Goal: Task Accomplishment & Management: Use online tool/utility

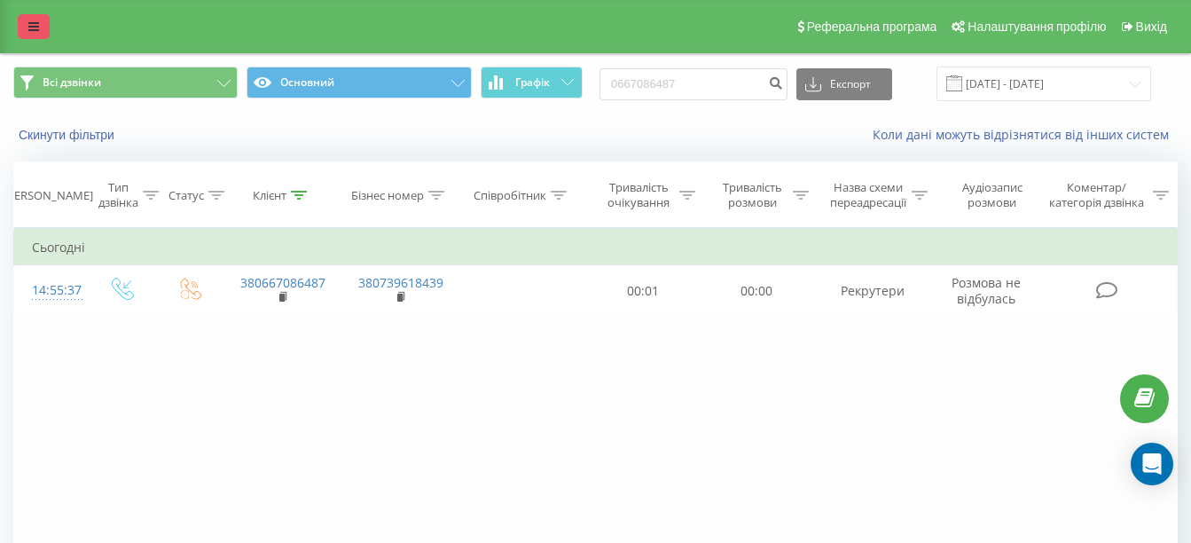
click at [25, 22] on link at bounding box center [34, 26] width 32 height 25
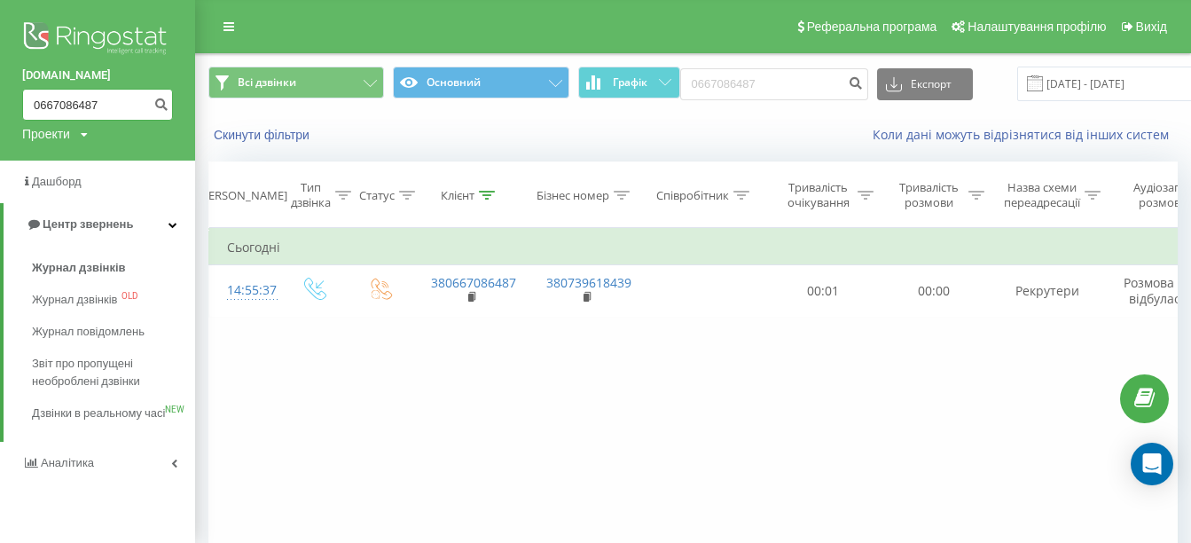
click at [89, 111] on input "0667086487" at bounding box center [97, 105] width 151 height 32
drag, startPoint x: 119, startPoint y: 110, endPoint x: 0, endPoint y: 71, distance: 125.0
click at [0, 71] on html "[DOMAIN_NAME] 0667086487 Проекти [DOMAIN_NAME] Дашборд Центр звернень Журнал дз…" at bounding box center [595, 271] width 1191 height 543
paste input "0638872823"
type input "0638872823"
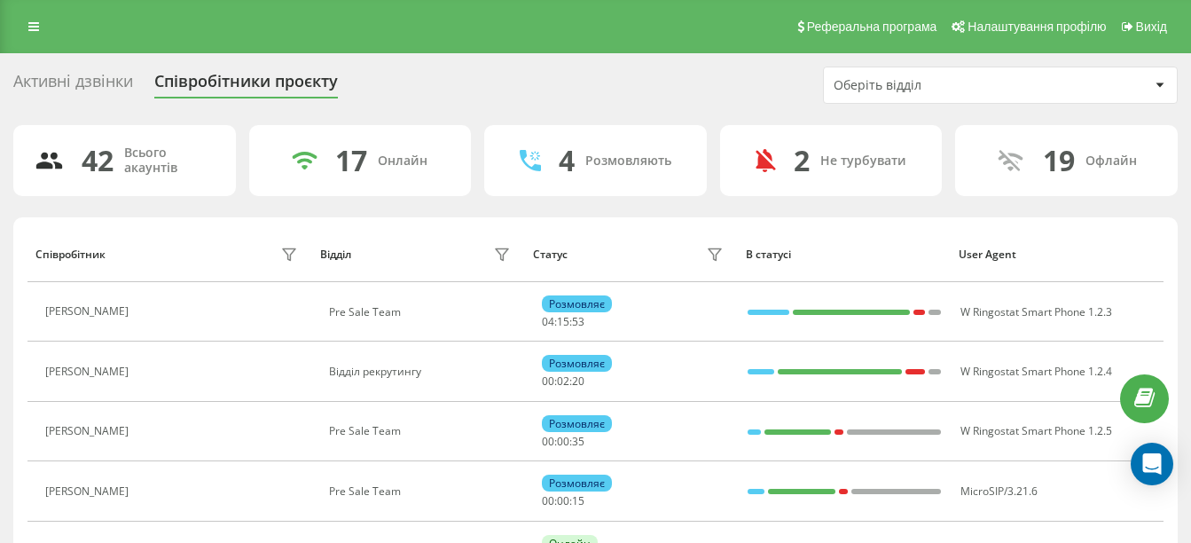
click at [1060, 80] on div "Оберіть відділ" at bounding box center [991, 85] width 316 height 15
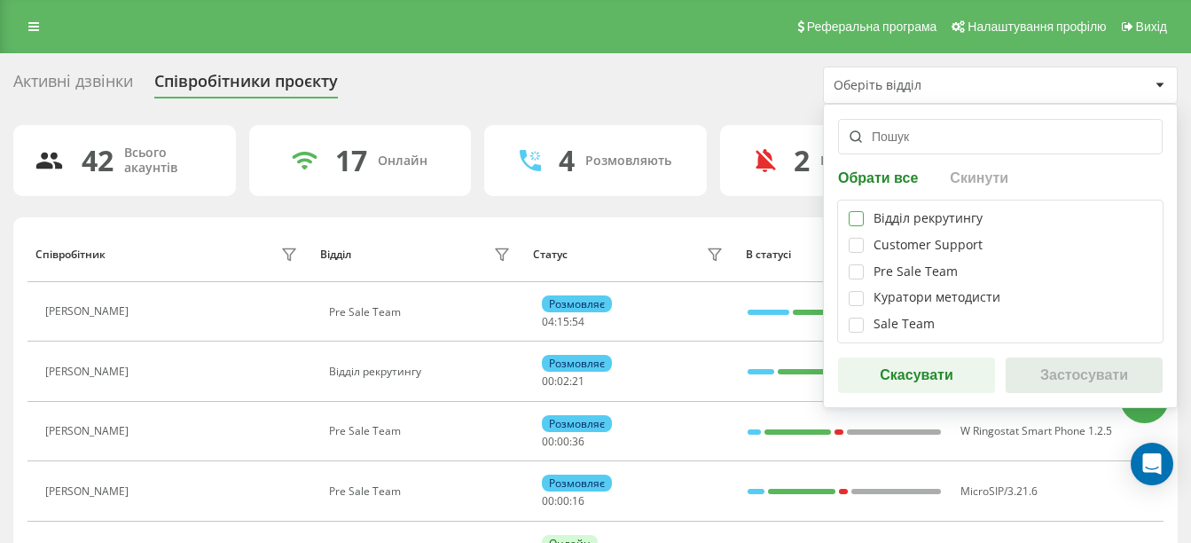
click at [855, 211] on label at bounding box center [855, 211] width 15 height 0
checkbox input "true"
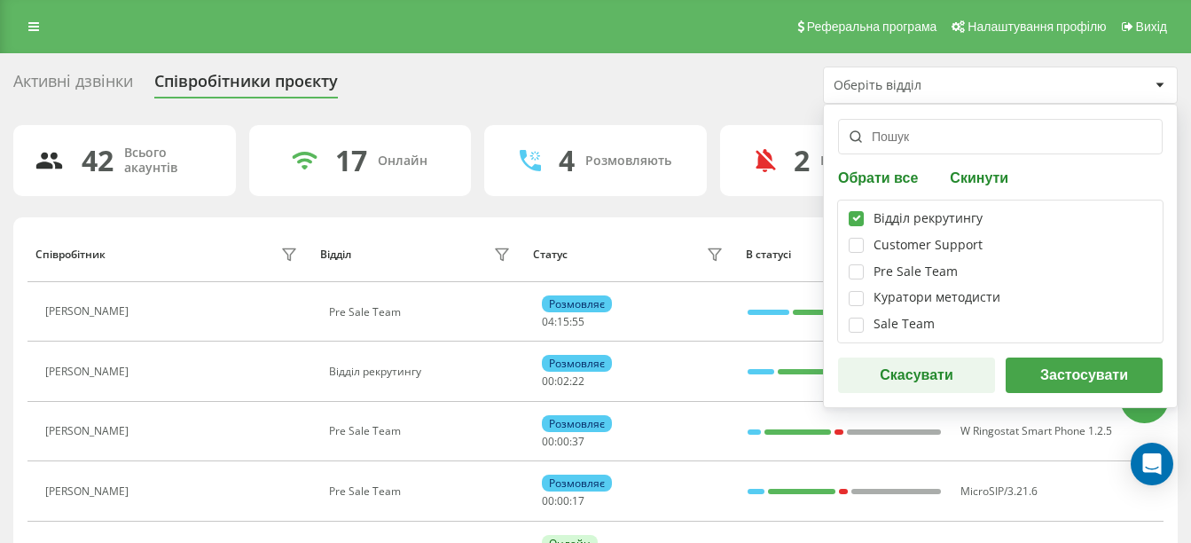
click at [1073, 377] on button "Застосувати" at bounding box center [1083, 374] width 157 height 35
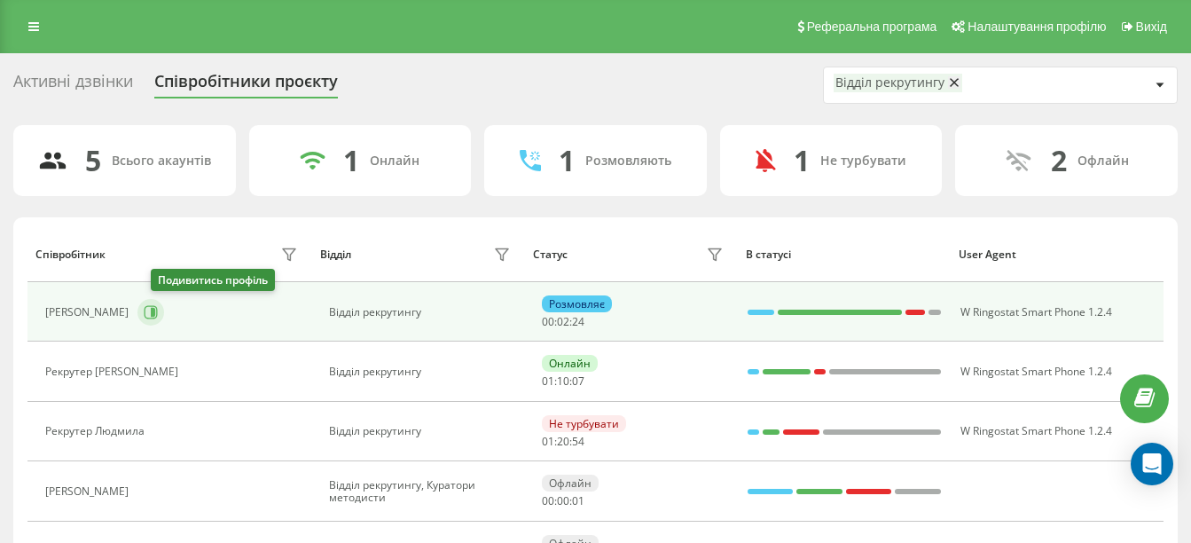
click at [158, 316] on icon at bounding box center [150, 311] width 13 height 13
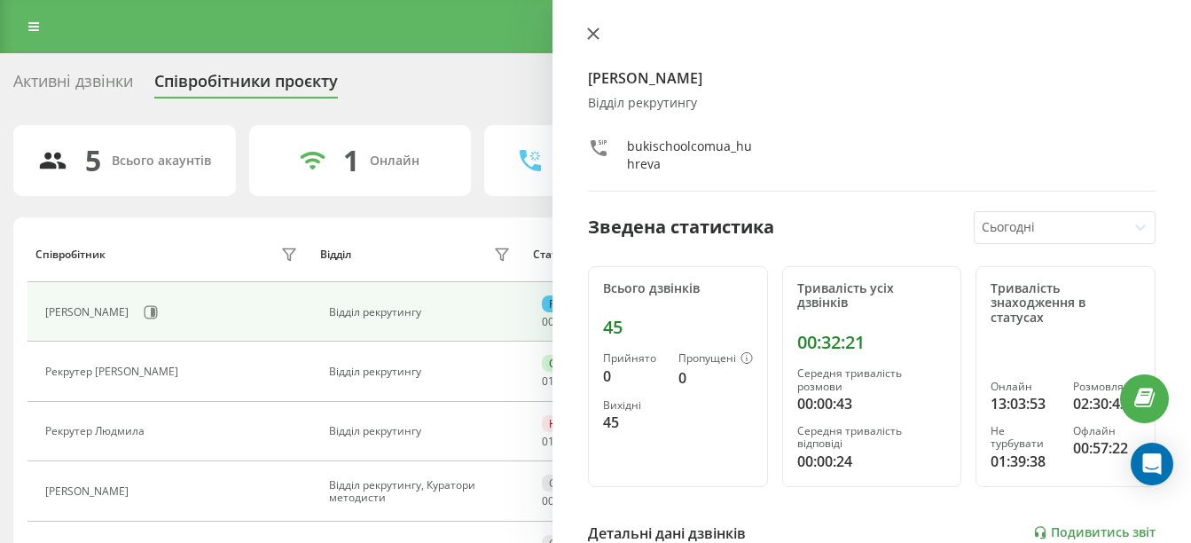
click at [592, 40] on button at bounding box center [593, 35] width 23 height 17
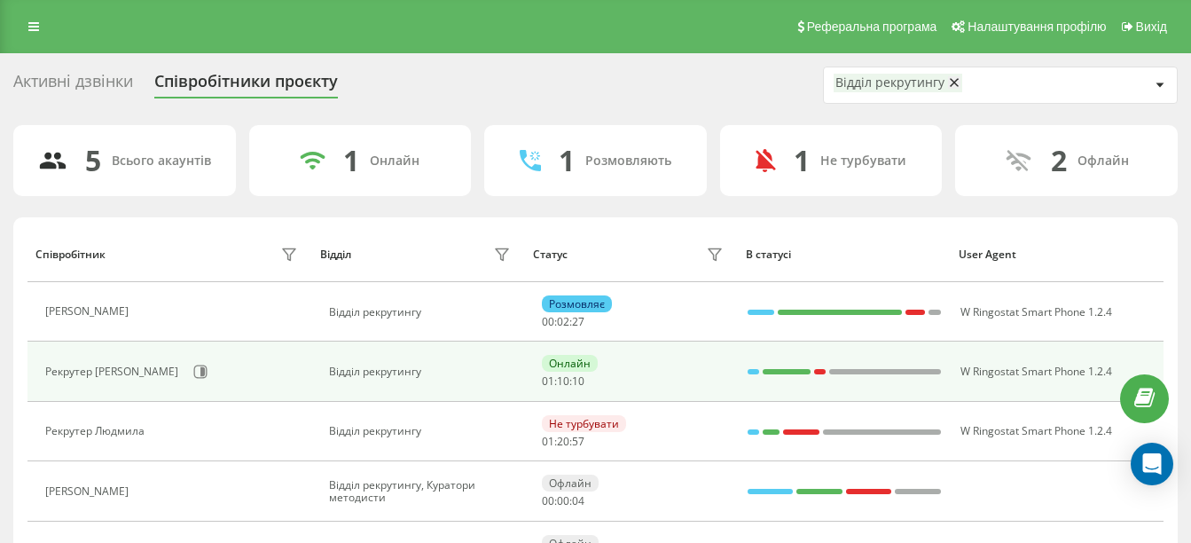
click at [160, 364] on div "Рекрутер Ольга" at bounding box center [173, 371] width 256 height 30
click at [193, 366] on icon at bounding box center [200, 371] width 14 height 14
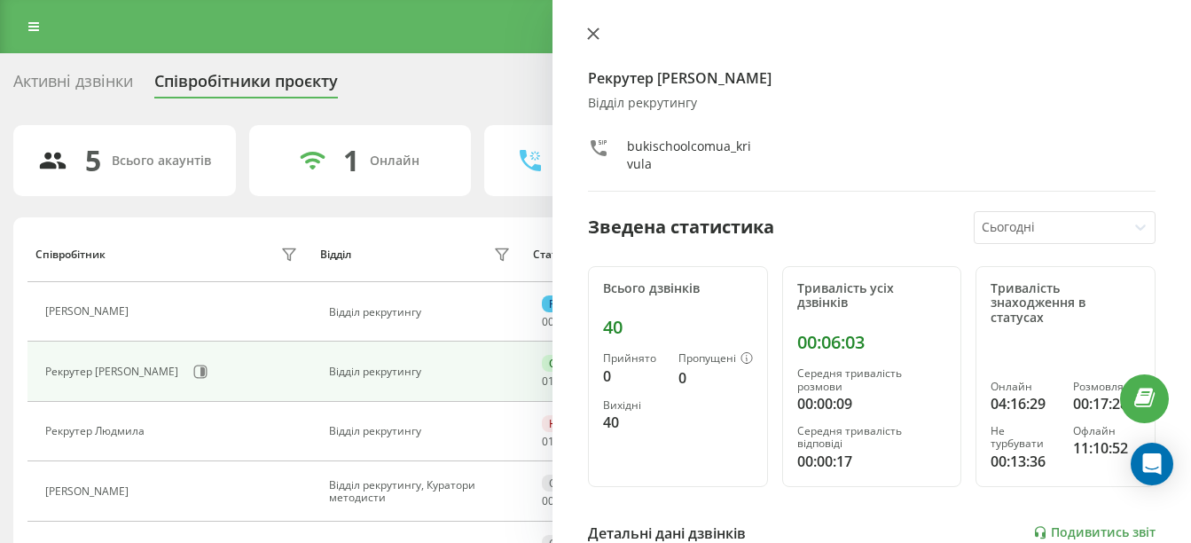
click at [597, 31] on icon at bounding box center [593, 33] width 11 height 11
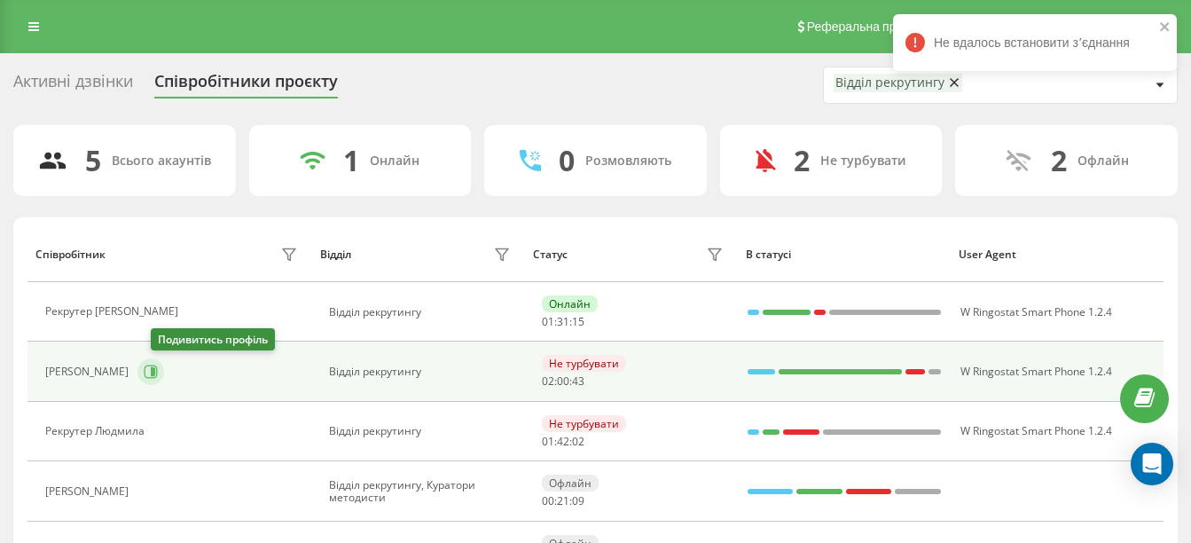
click at [164, 377] on button at bounding box center [150, 371] width 27 height 27
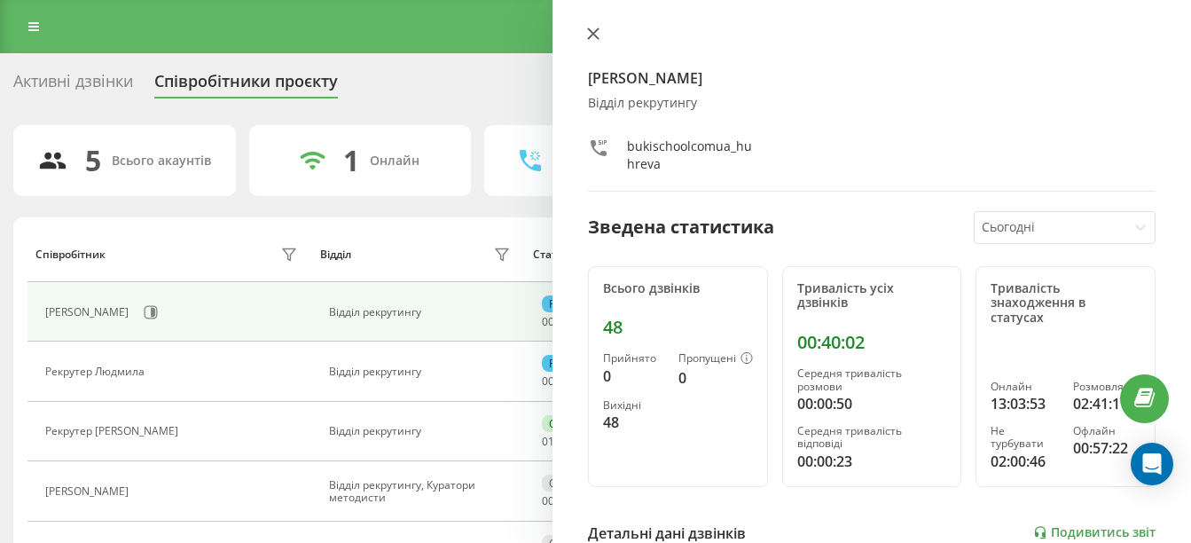
click at [597, 38] on icon at bounding box center [593, 33] width 11 height 11
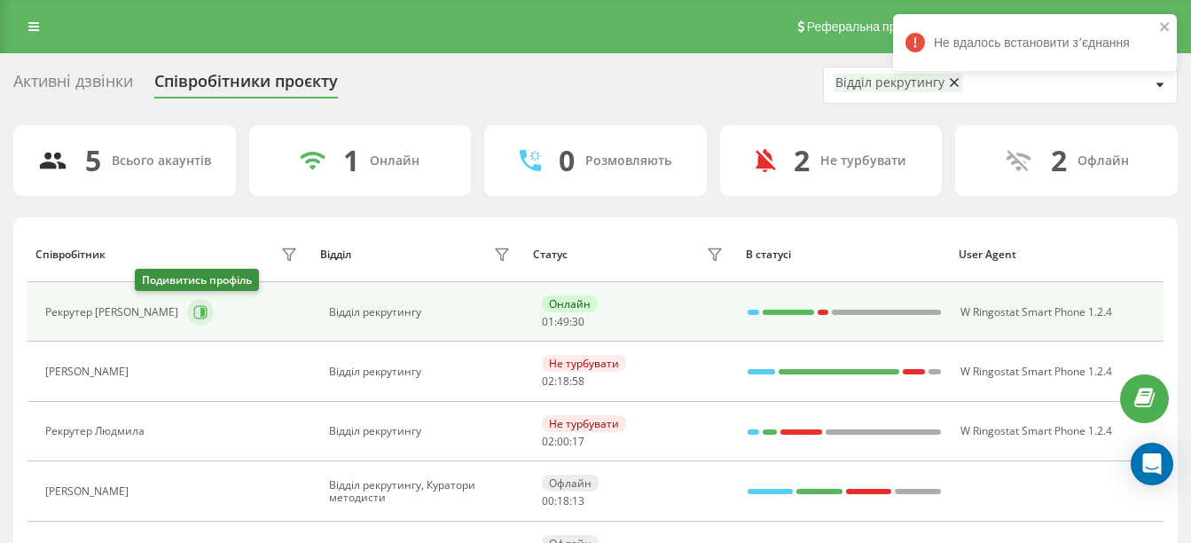
click at [193, 308] on icon at bounding box center [200, 312] width 14 height 14
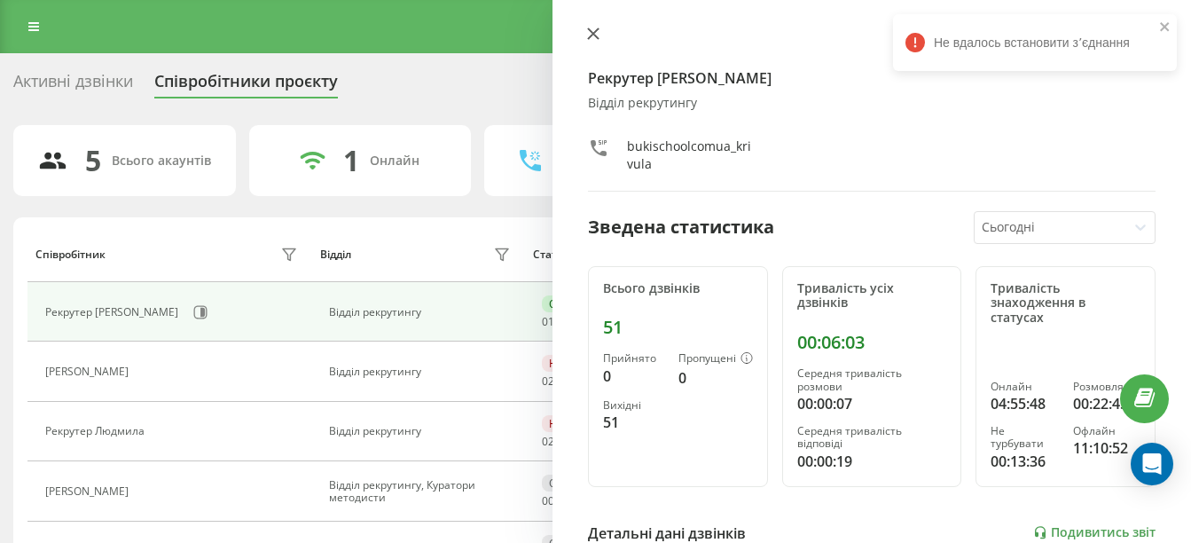
click at [0, 0] on div at bounding box center [0, 0] width 0 height 0
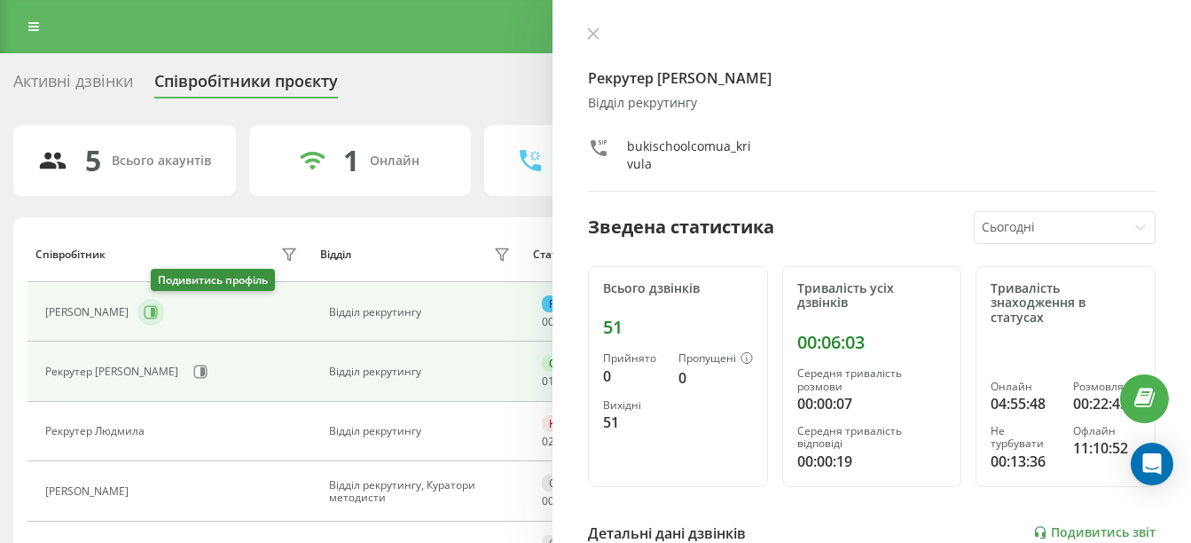
click at [157, 316] on icon at bounding box center [151, 312] width 14 height 14
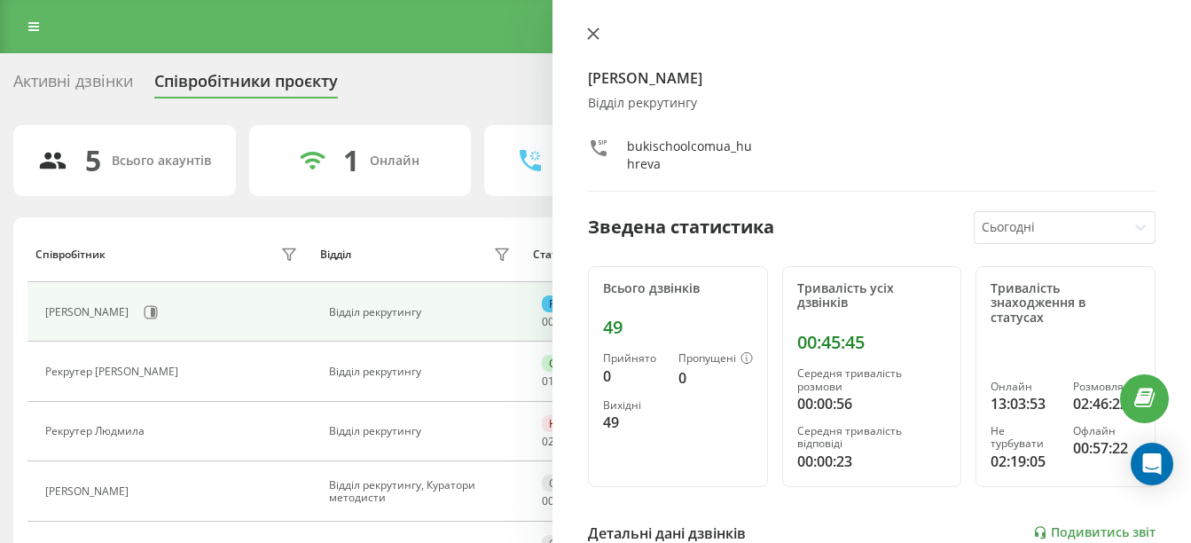
click at [595, 38] on icon at bounding box center [593, 33] width 12 height 12
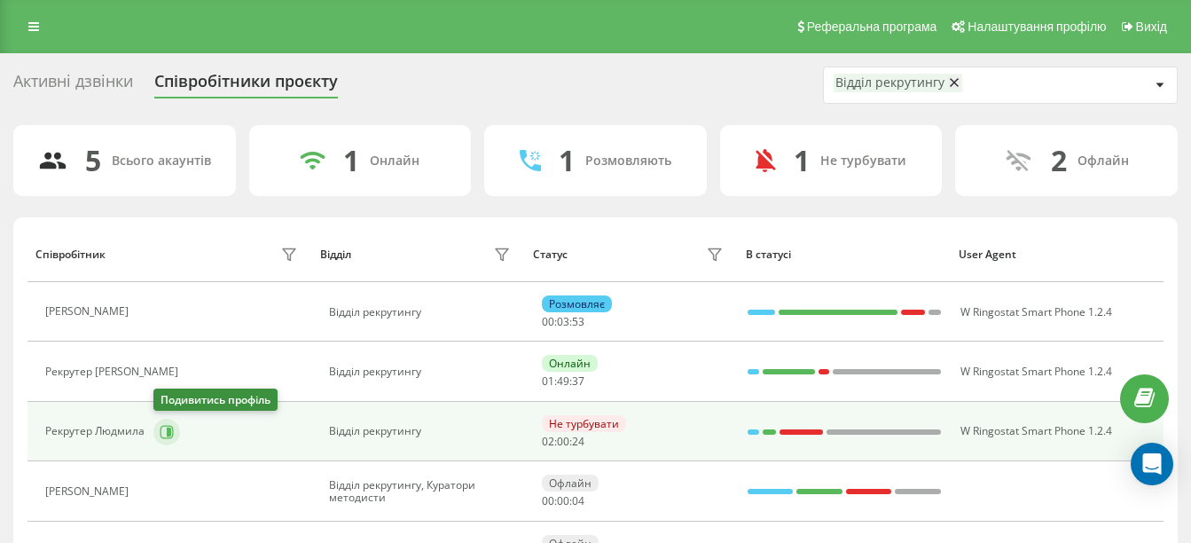
click at [160, 423] on button at bounding box center [166, 431] width 27 height 27
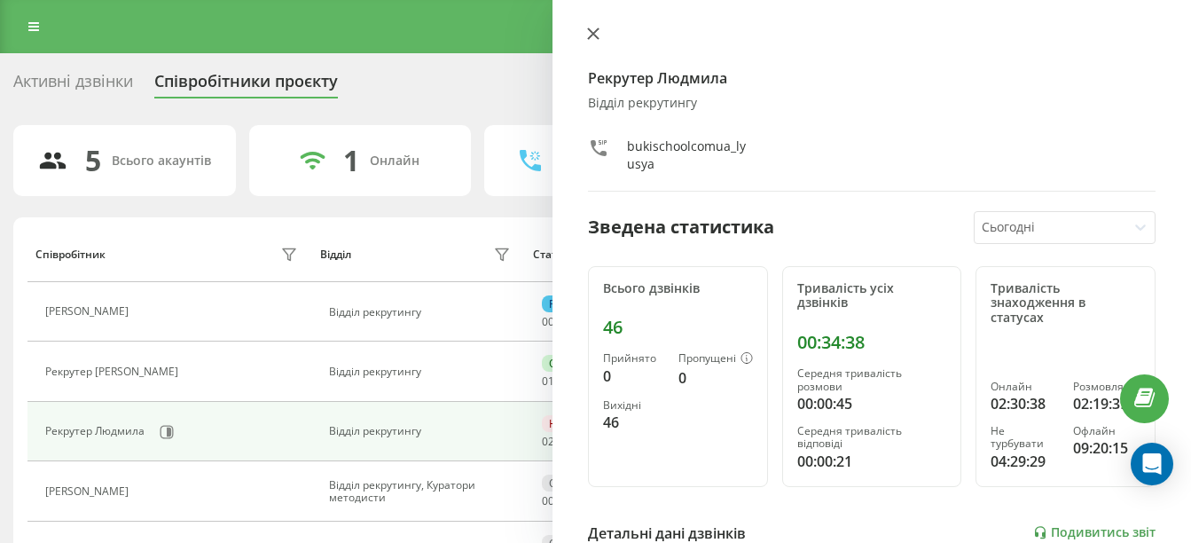
click at [588, 43] on button at bounding box center [593, 35] width 23 height 17
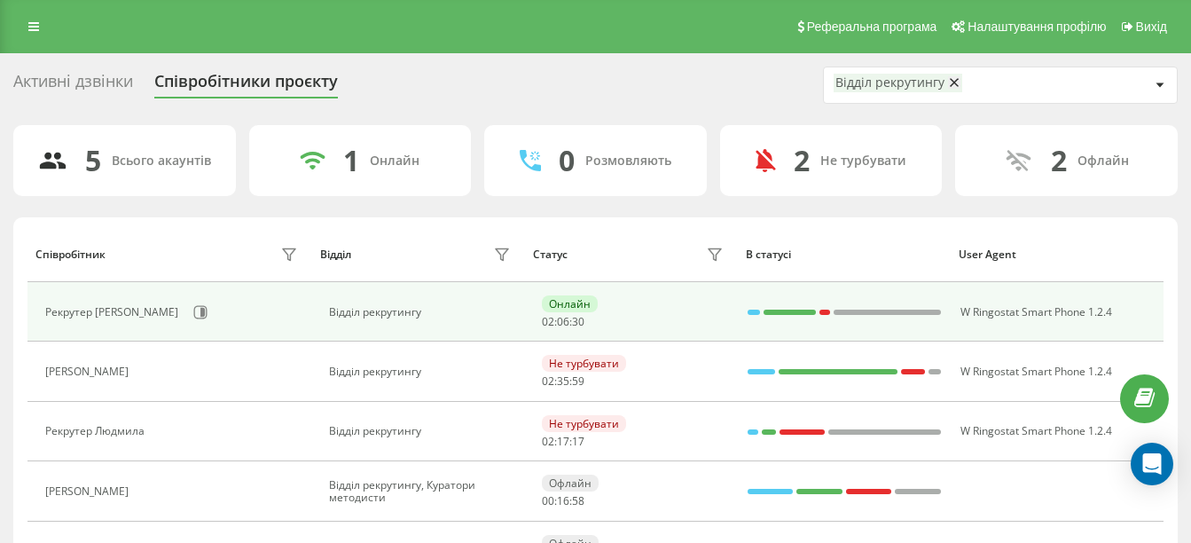
click at [134, 311] on div "Рекрутер Ольга" at bounding box center [173, 312] width 256 height 30
click at [193, 314] on icon at bounding box center [200, 312] width 14 height 14
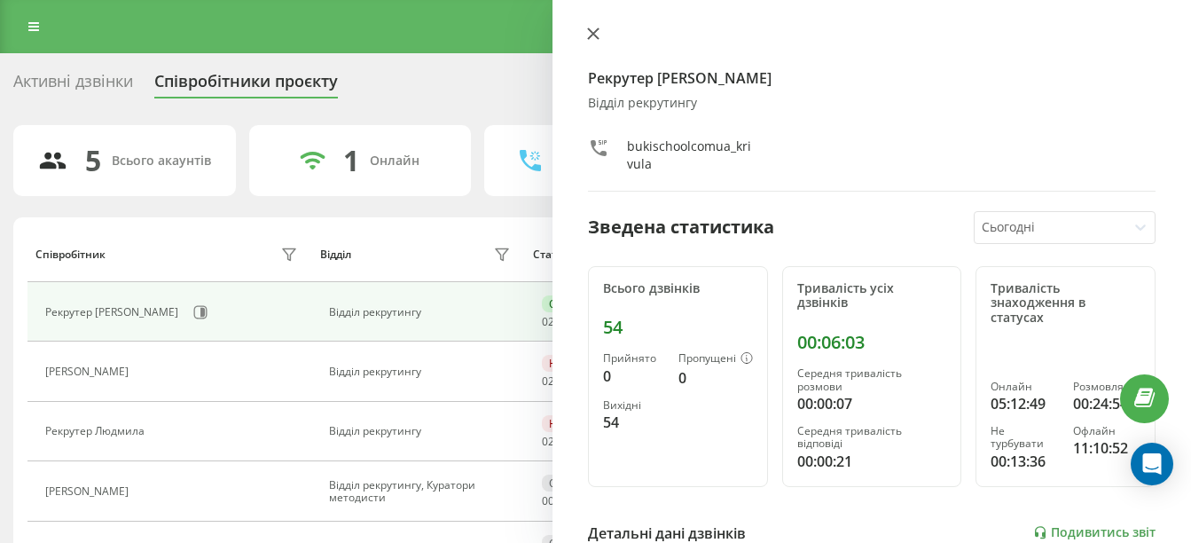
click at [593, 42] on button at bounding box center [593, 35] width 23 height 17
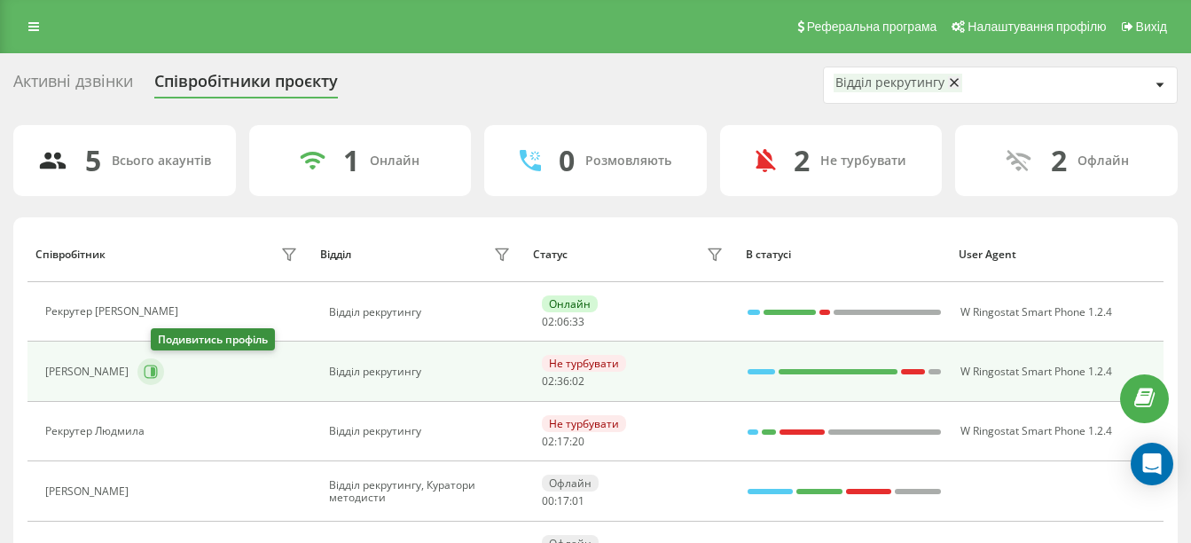
click at [164, 370] on button at bounding box center [150, 371] width 27 height 27
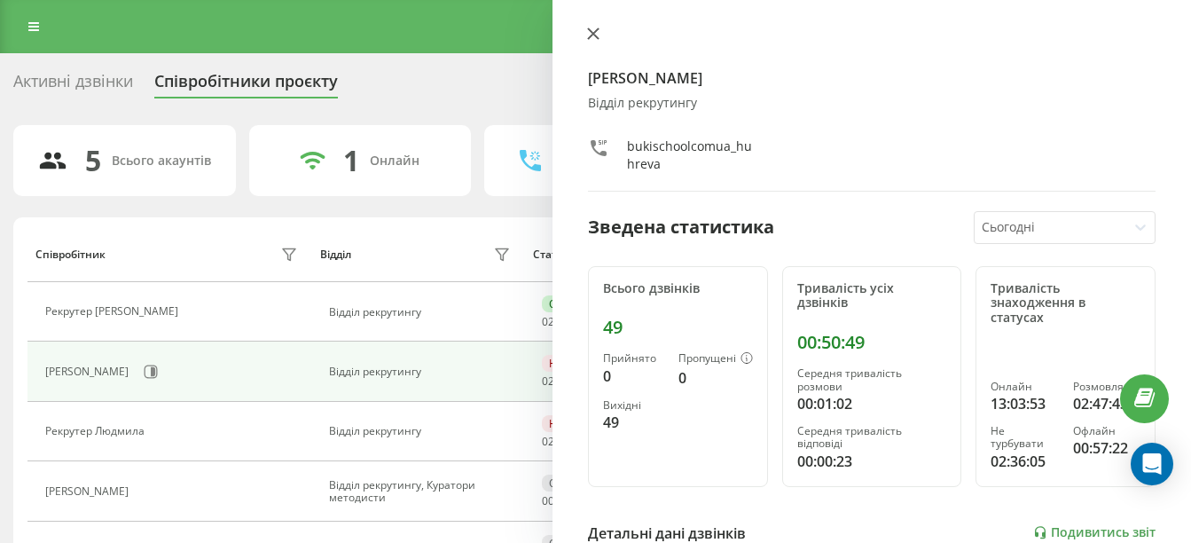
click at [591, 43] on button at bounding box center [593, 35] width 23 height 17
